Goal: Complete application form: Complete application form

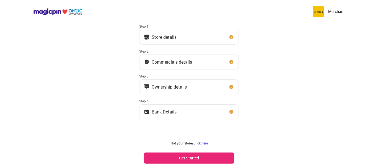
scroll to position [24, 0]
click at [194, 156] on button "Get Started" at bounding box center [189, 157] width 91 height 11
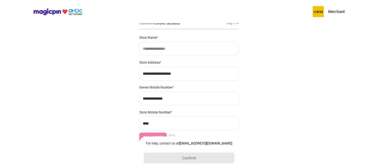
scroll to position [0, 0]
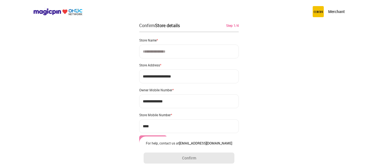
click at [172, 56] on input at bounding box center [189, 52] width 100 height 14
paste input "********"
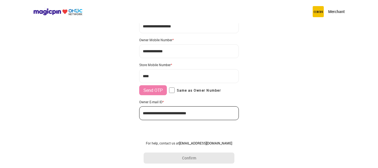
scroll to position [52, 0]
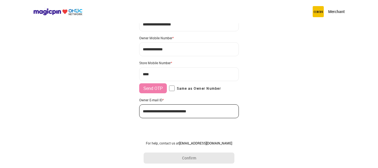
type input "********"
type input "**********"
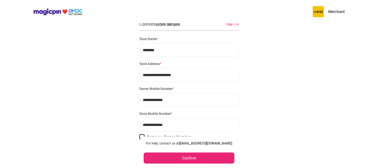
scroll to position [0, 0]
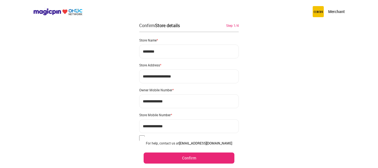
click at [194, 156] on button "Confirm" at bounding box center [189, 157] width 91 height 11
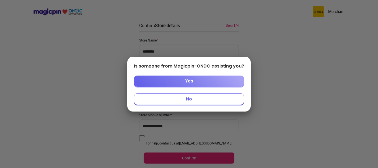
click at [188, 81] on button "Yes" at bounding box center [189, 80] width 110 height 11
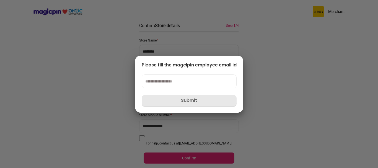
click at [188, 81] on input at bounding box center [189, 81] width 95 height 14
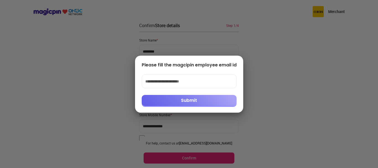
type input "**********"
click at [188, 103] on button "Submit" at bounding box center [189, 100] width 95 height 11
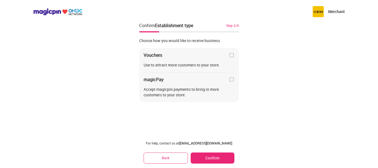
click at [234, 54] on img at bounding box center [232, 55] width 6 height 6
click at [231, 58] on img at bounding box center [232, 55] width 6 height 6
click at [215, 155] on button "Confirm" at bounding box center [213, 157] width 44 height 11
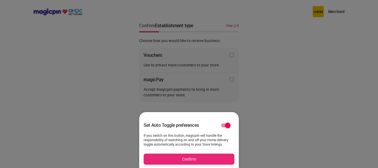
click at [198, 162] on button "Confirm" at bounding box center [189, 158] width 91 height 11
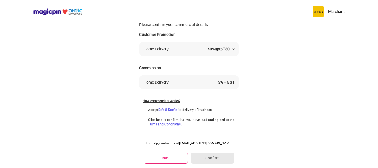
scroll to position [24, 0]
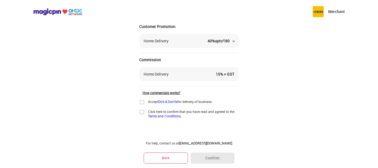
click at [140, 101] on img at bounding box center [142, 102] width 6 height 6
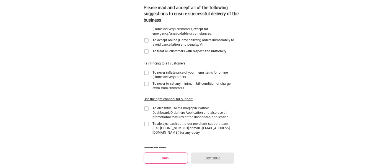
click at [148, 39] on img at bounding box center [147, 41] width 6 height 6
click at [147, 52] on img at bounding box center [147, 52] width 6 height 6
click at [146, 74] on img at bounding box center [147, 73] width 6 height 6
click at [146, 85] on img at bounding box center [147, 84] width 6 height 6
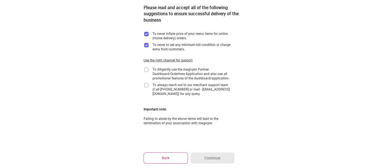
scroll to position [79, 0]
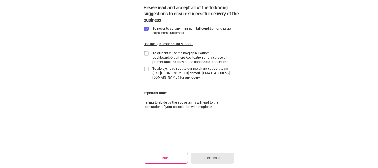
click at [145, 52] on img at bounding box center [147, 54] width 6 height 6
click at [146, 71] on img at bounding box center [147, 69] width 6 height 6
click at [176, 160] on button "Back" at bounding box center [166, 157] width 44 height 11
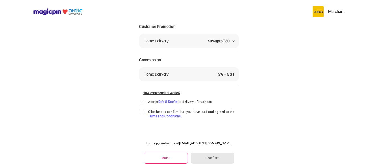
scroll to position [24, 0]
click at [140, 102] on img at bounding box center [142, 102] width 6 height 6
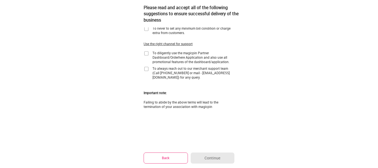
scroll to position [0, 0]
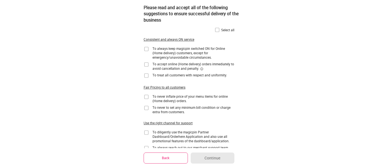
click at [217, 30] on img at bounding box center [217, 30] width 6 height 6
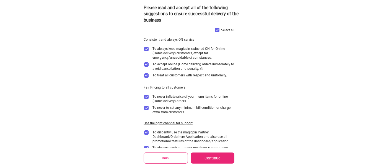
click at [213, 158] on button "Continue" at bounding box center [213, 157] width 44 height 11
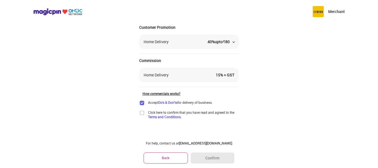
scroll to position [24, 0]
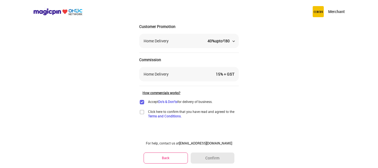
click at [141, 112] on img at bounding box center [142, 112] width 6 height 6
click at [220, 155] on button "Confirm" at bounding box center [213, 157] width 44 height 11
